Goal: Book appointment/travel/reservation

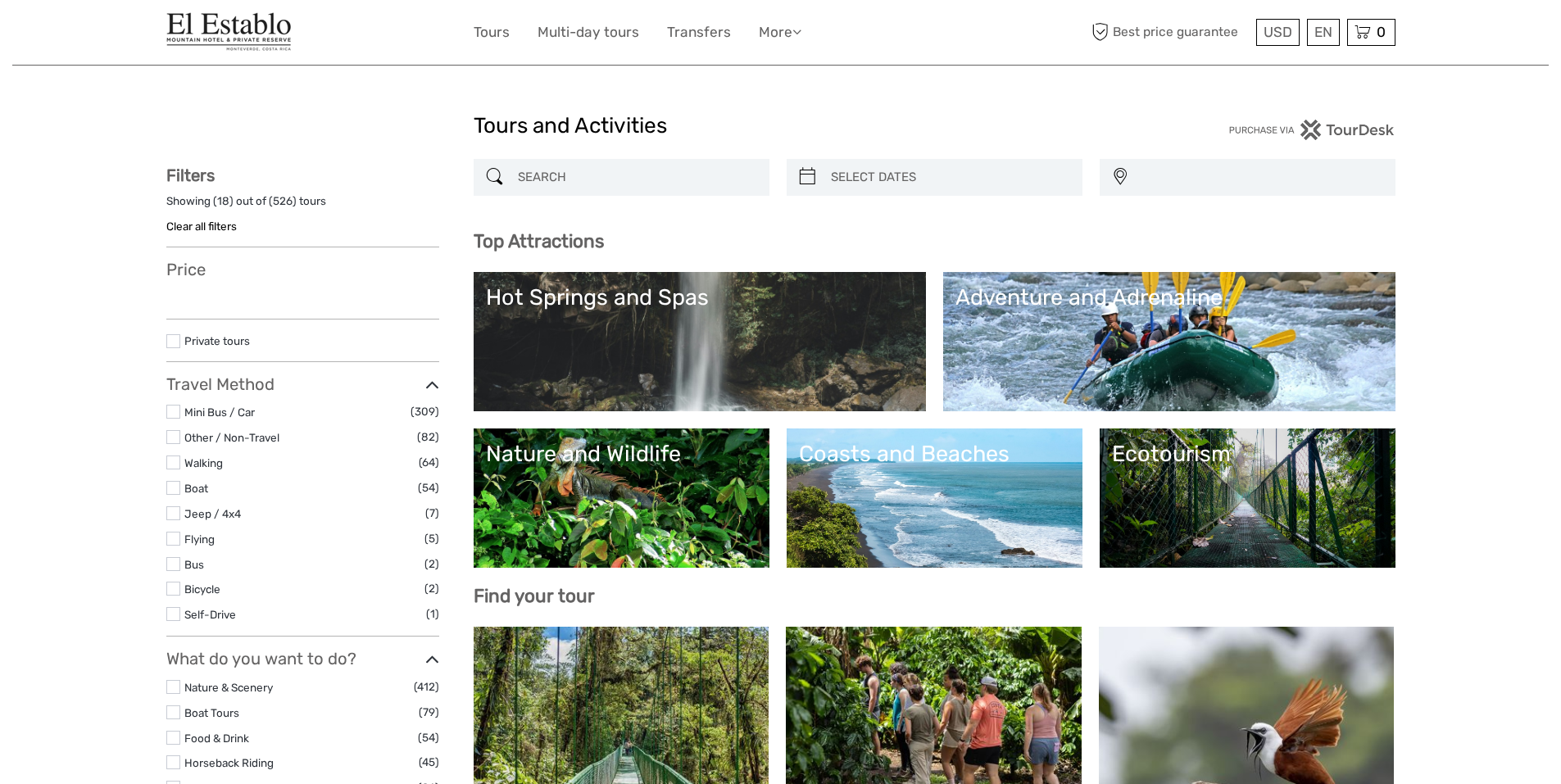
select select
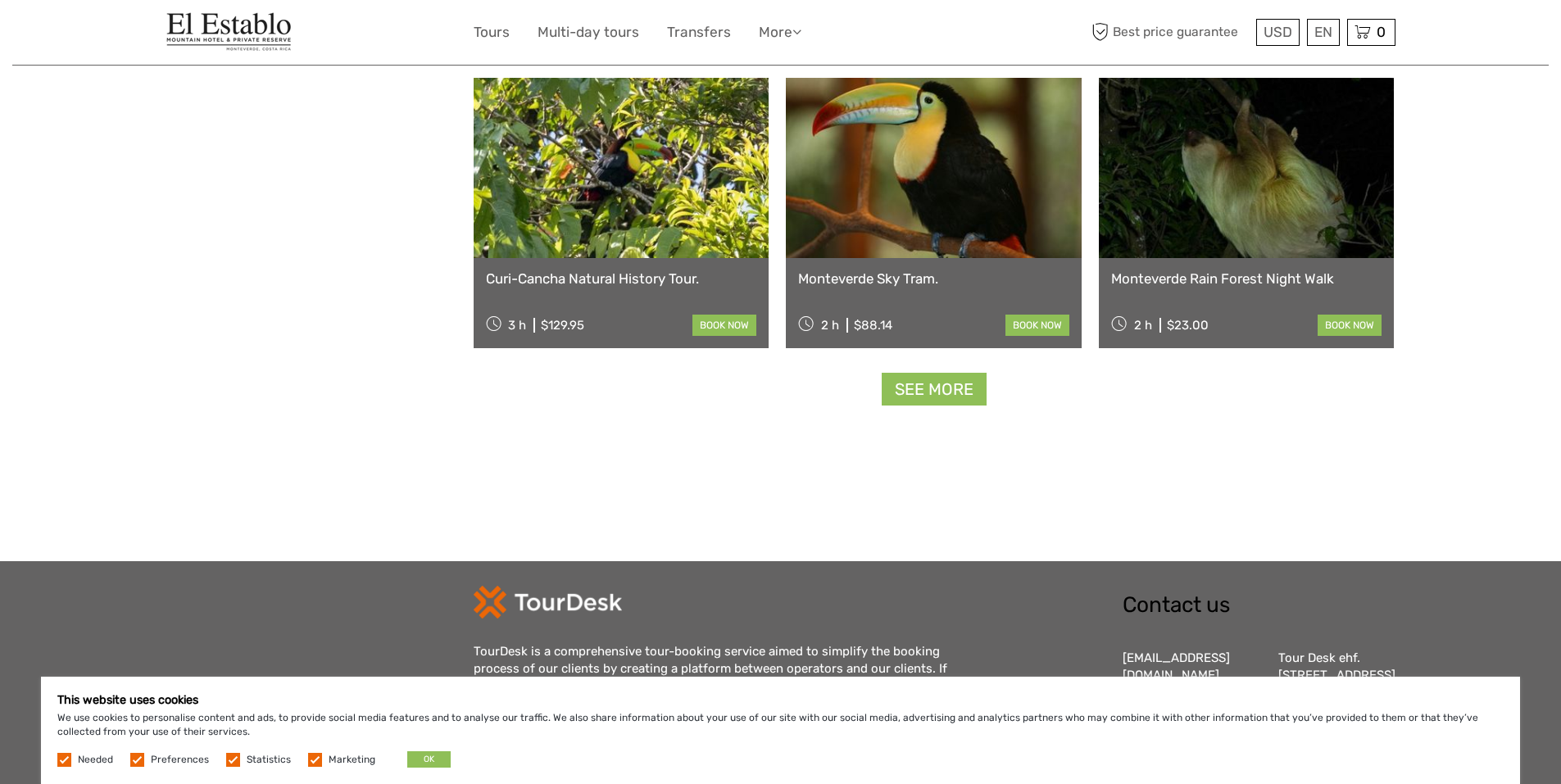
scroll to position [2048, 0]
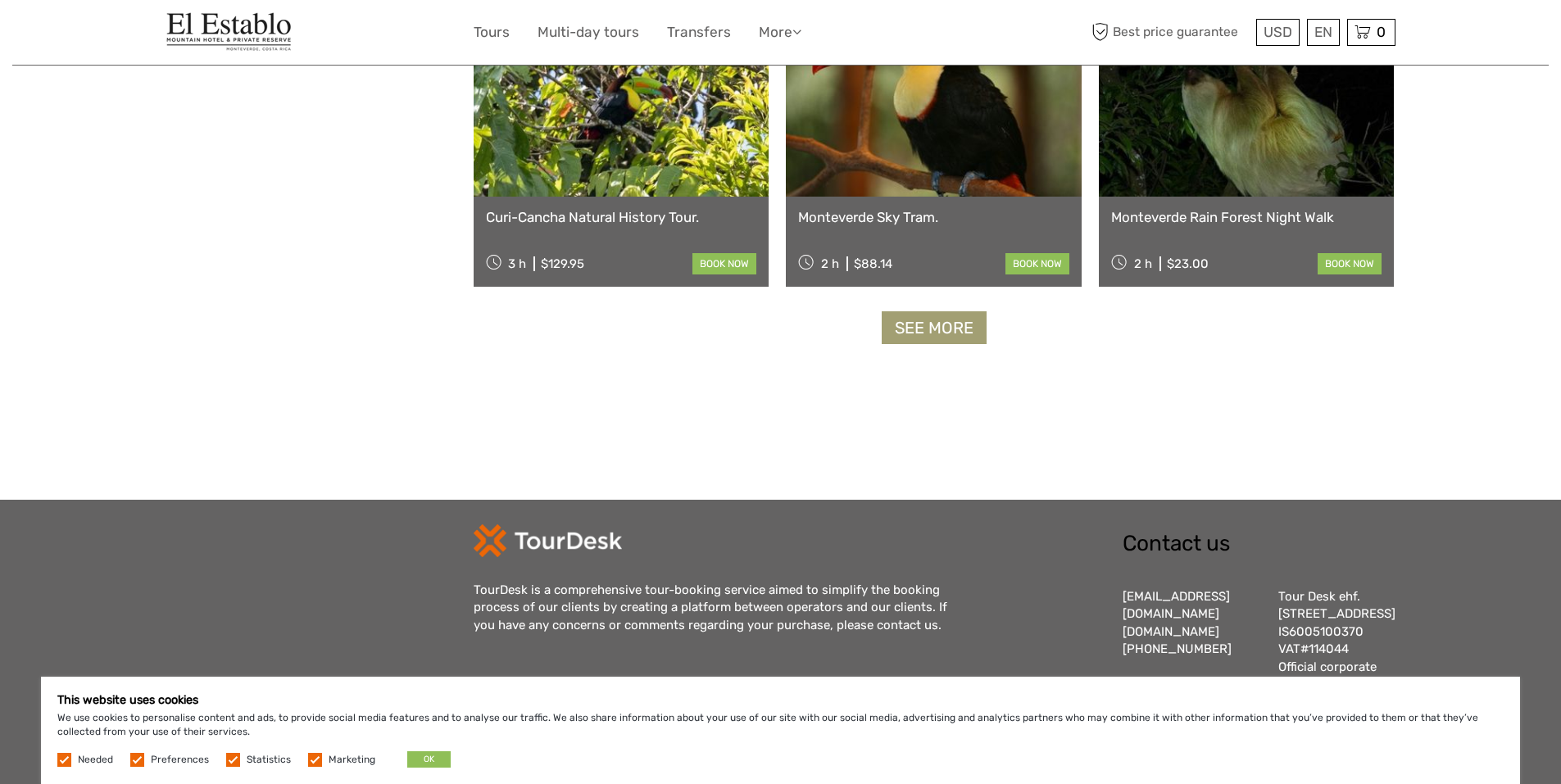
click at [903, 336] on link "See more" at bounding box center [934, 328] width 105 height 34
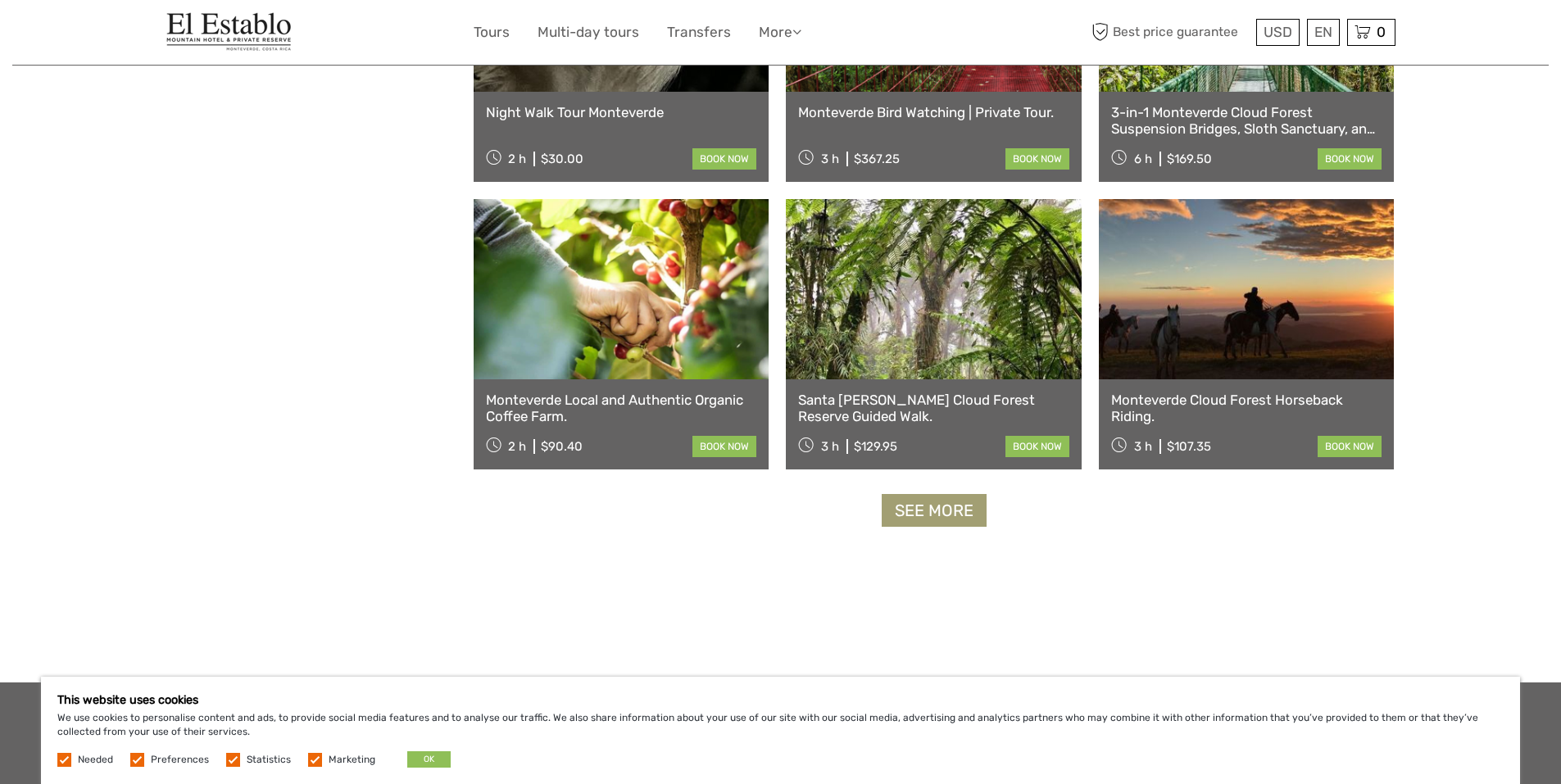
scroll to position [3195, 0]
click at [1287, 329] on link at bounding box center [1247, 288] width 296 height 180
